Goal: Task Accomplishment & Management: Manage account settings

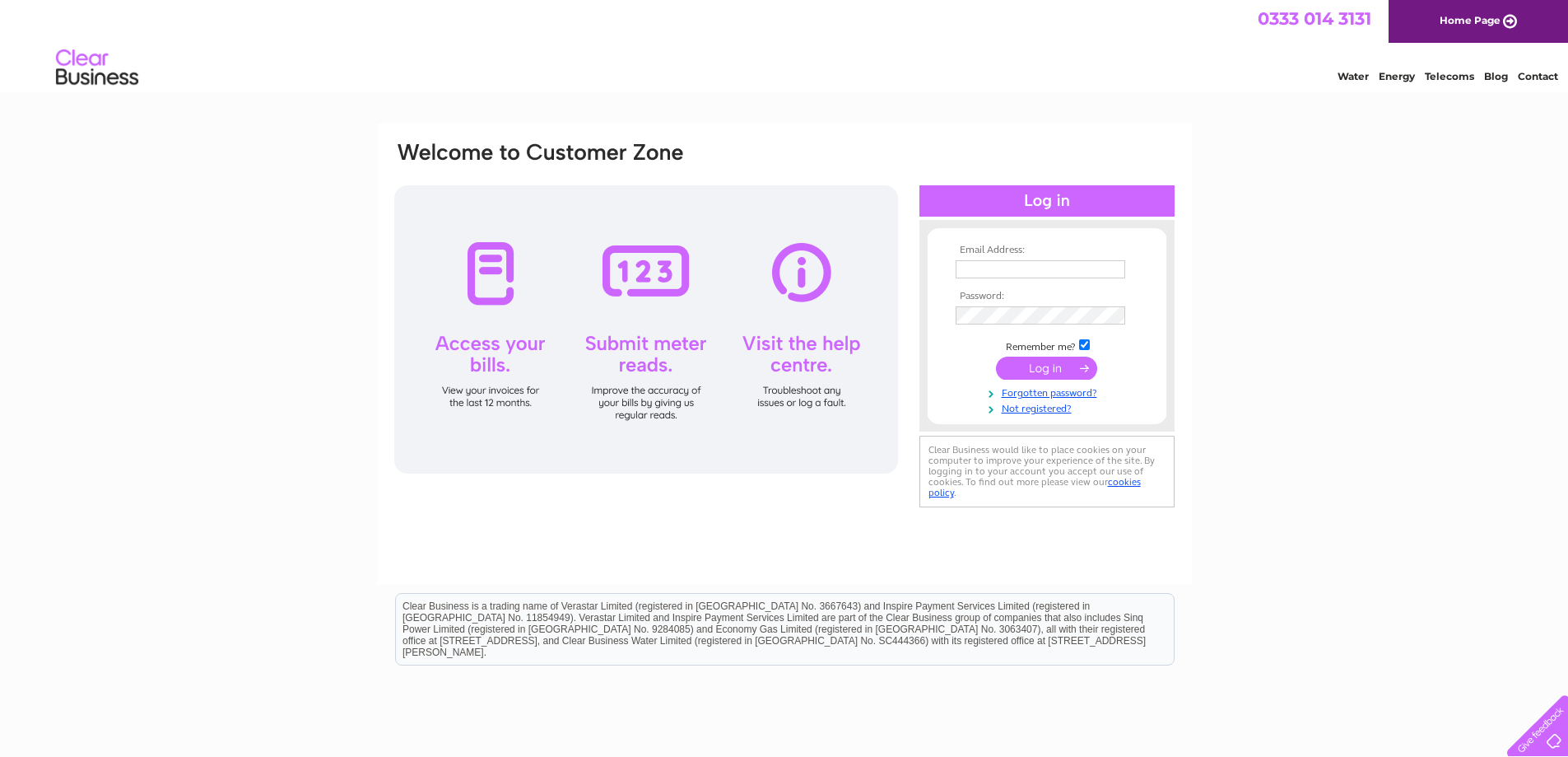
type input "accounts@sixdnorth.co.uk"
click at [1046, 359] on input "submit" at bounding box center [1047, 368] width 102 height 23
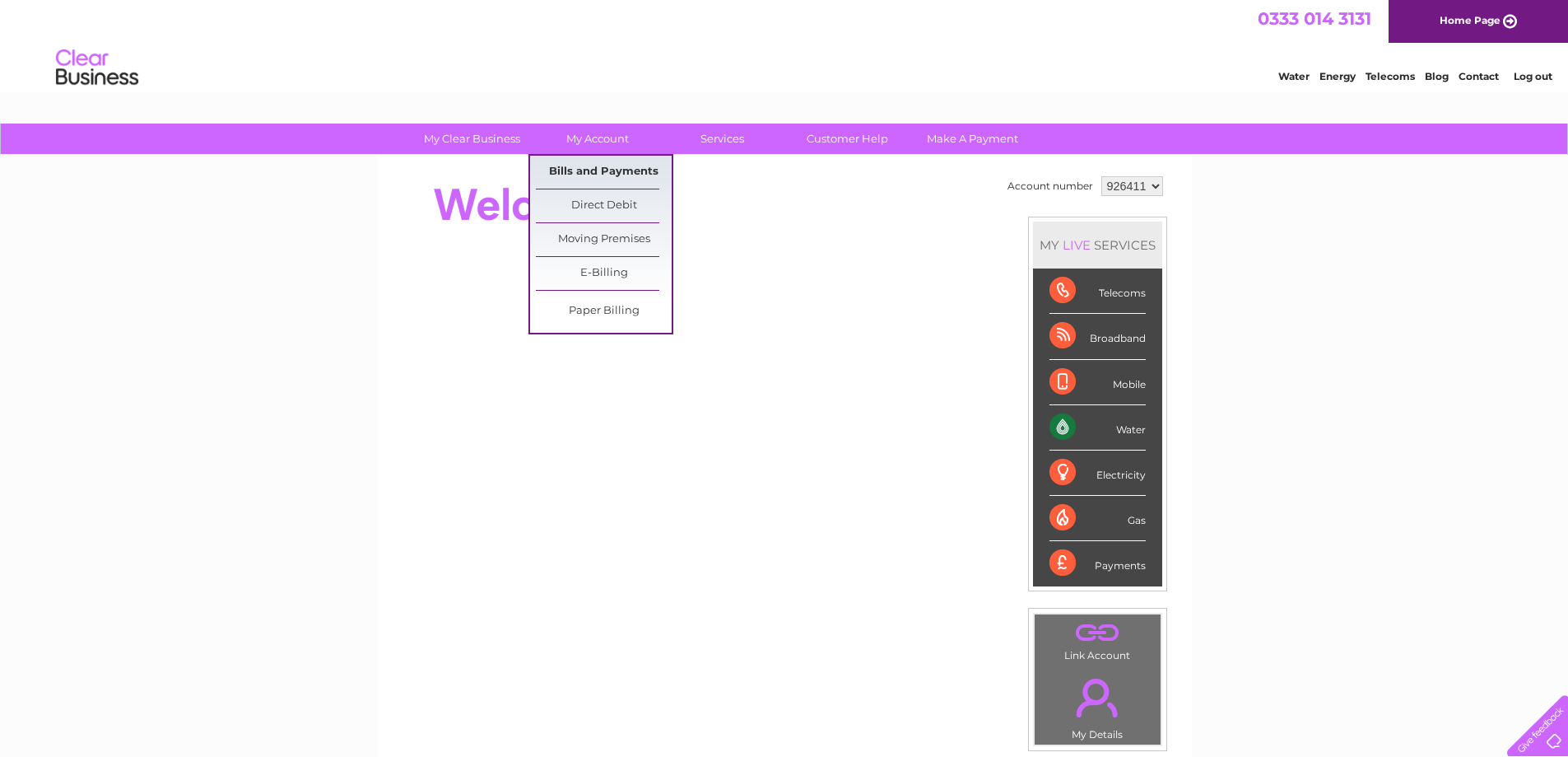
click at [596, 167] on link "Bills and Payments" at bounding box center [604, 172] width 136 height 33
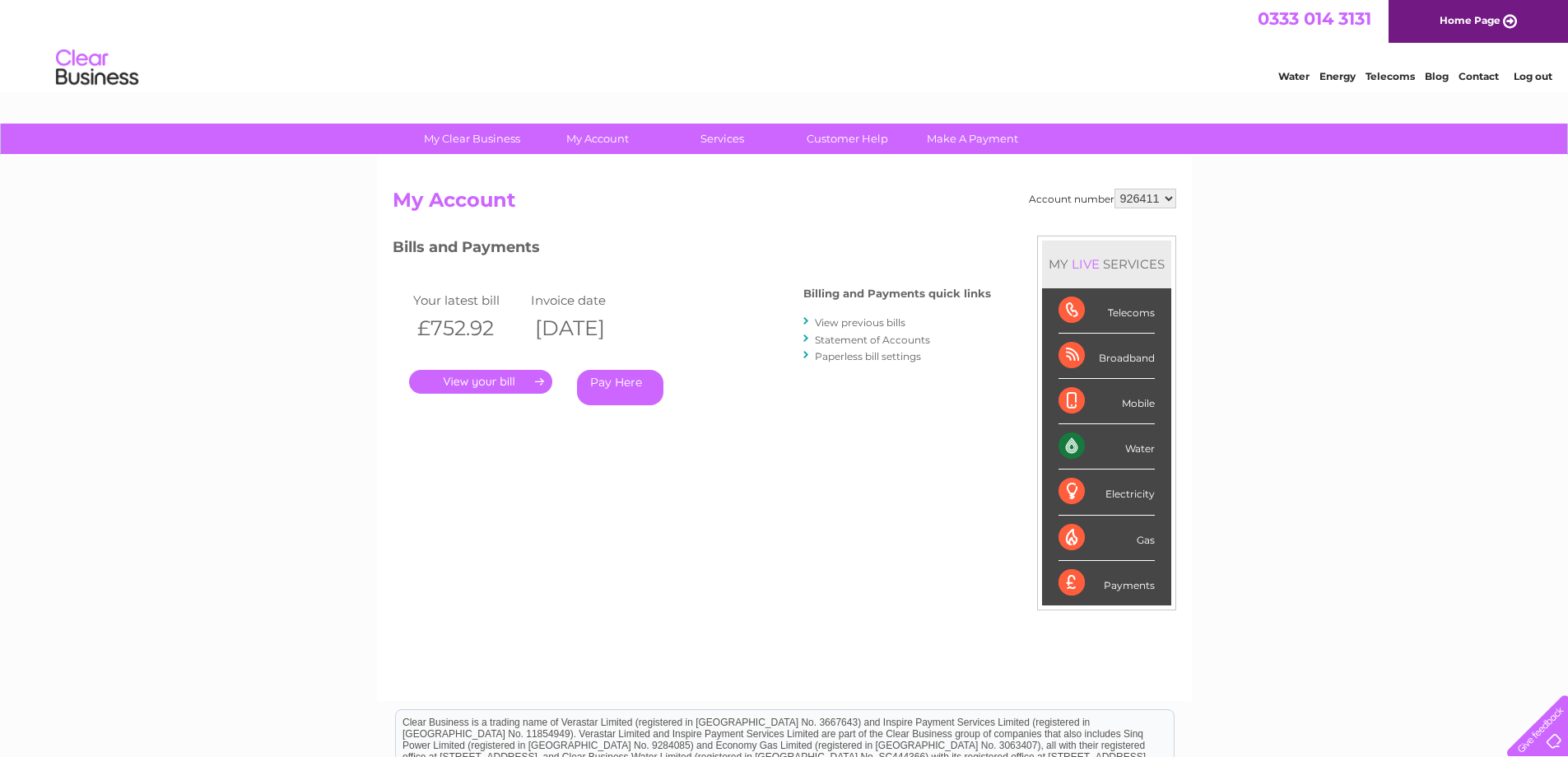
click at [497, 380] on link "." at bounding box center [480, 381] width 143 height 24
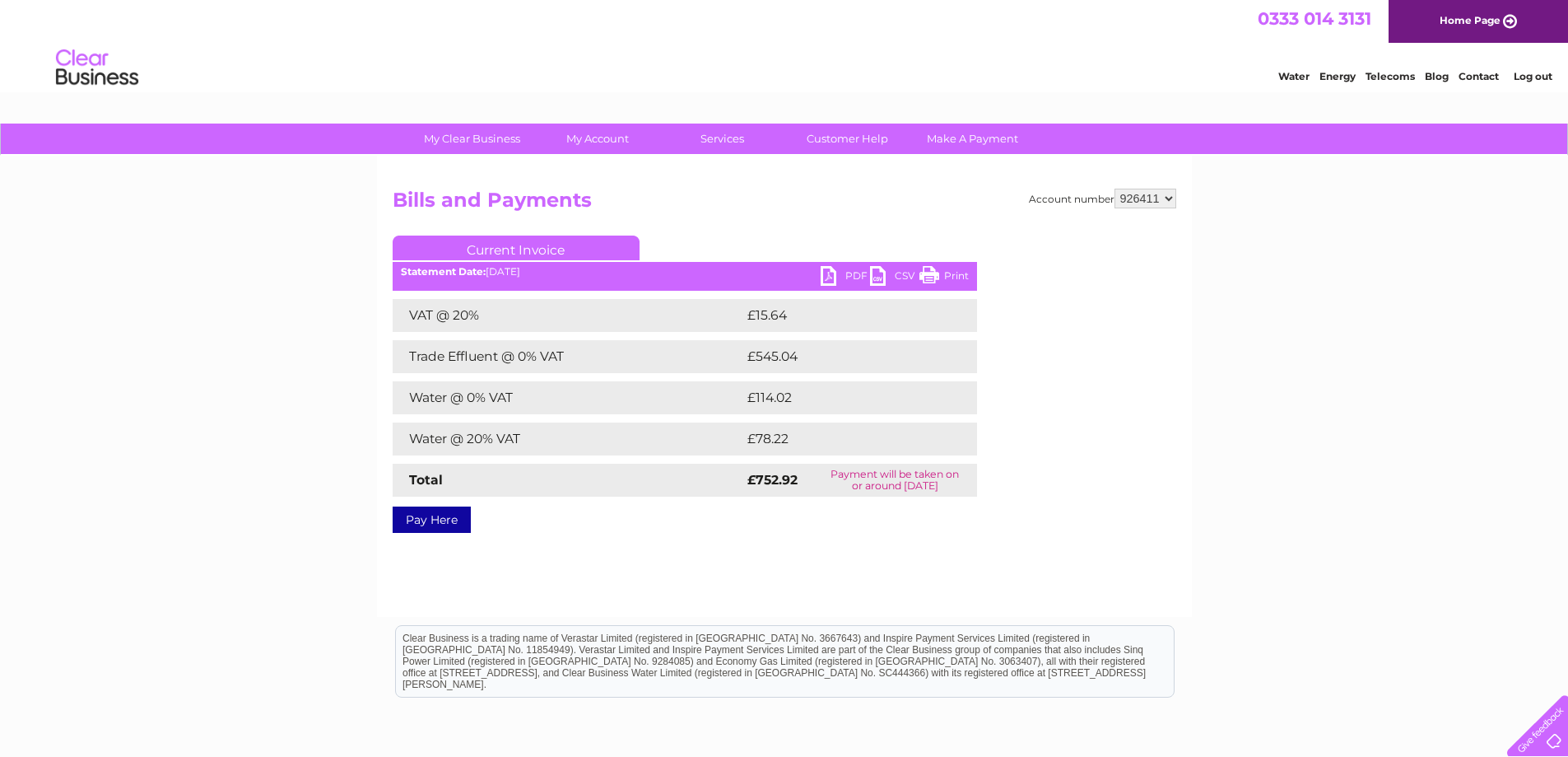
click at [850, 278] on link "PDF" at bounding box center [846, 277] width 50 height 24
